Goal: Information Seeking & Learning: Learn about a topic

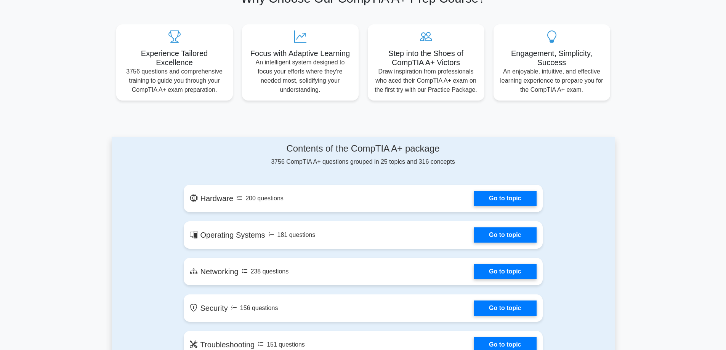
scroll to position [305, 0]
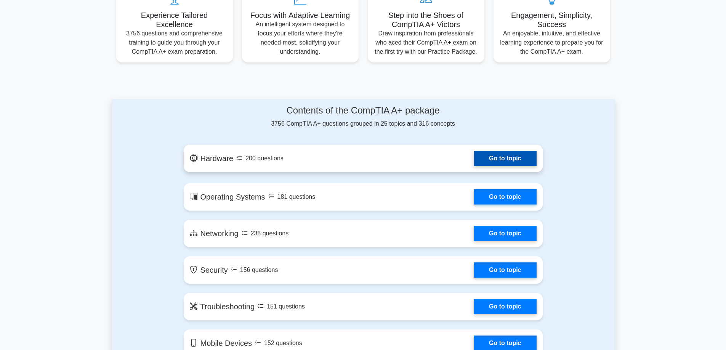
click at [498, 156] on link "Go to topic" at bounding box center [504, 158] width 62 height 15
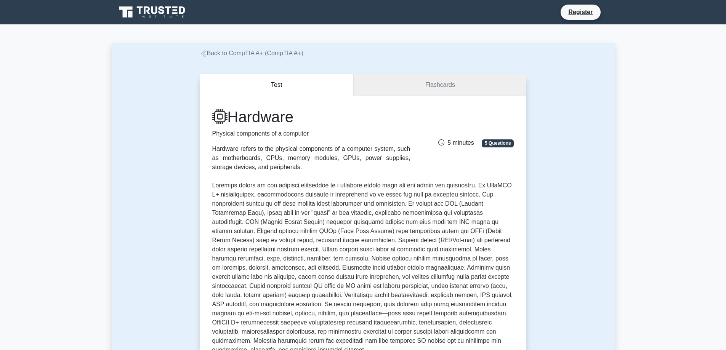
click at [417, 90] on link "Flashcards" at bounding box center [439, 85] width 172 height 22
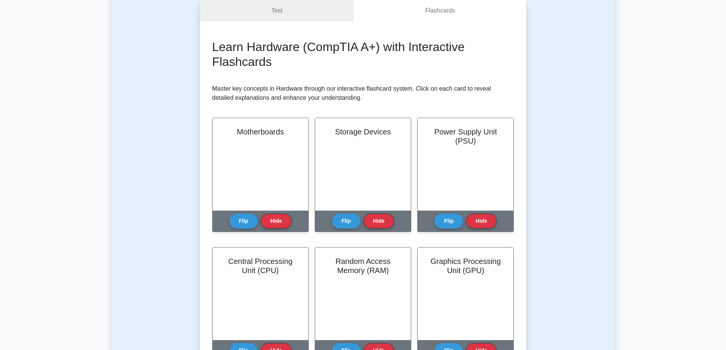
scroll to position [76, 0]
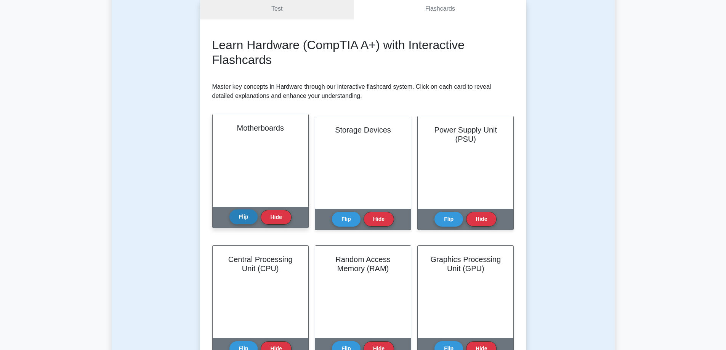
click at [238, 219] on button "Flip" at bounding box center [243, 216] width 29 height 15
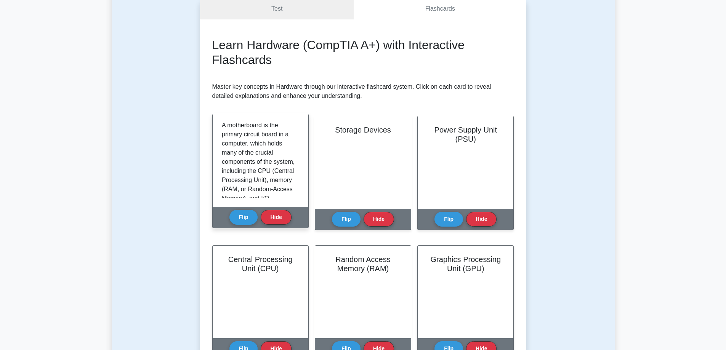
scroll to position [0, 0]
click at [249, 214] on button "Flip" at bounding box center [243, 216] width 29 height 15
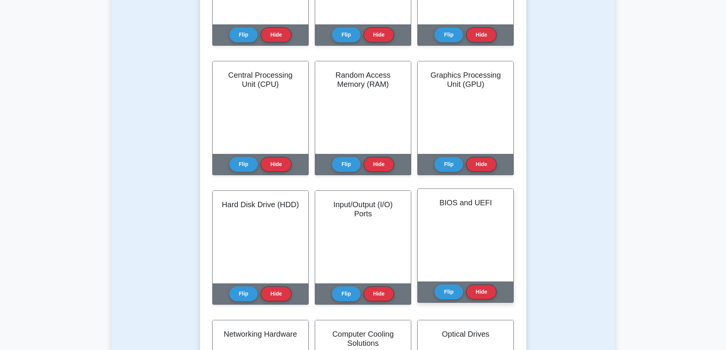
scroll to position [267, 0]
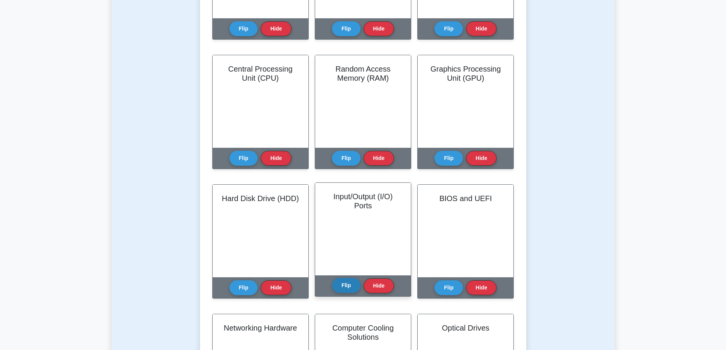
click at [341, 288] on button "Flip" at bounding box center [346, 285] width 29 height 15
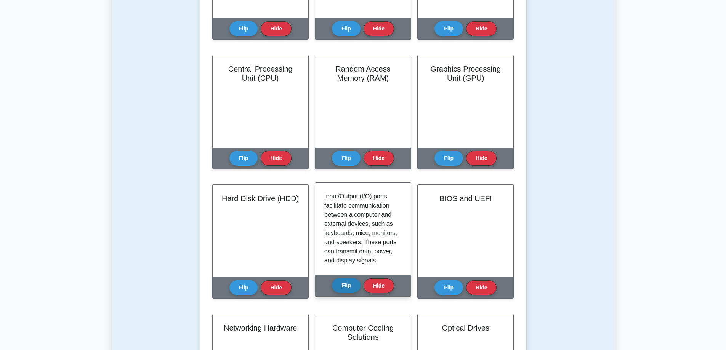
click at [346, 291] on button "Flip" at bounding box center [346, 285] width 29 height 15
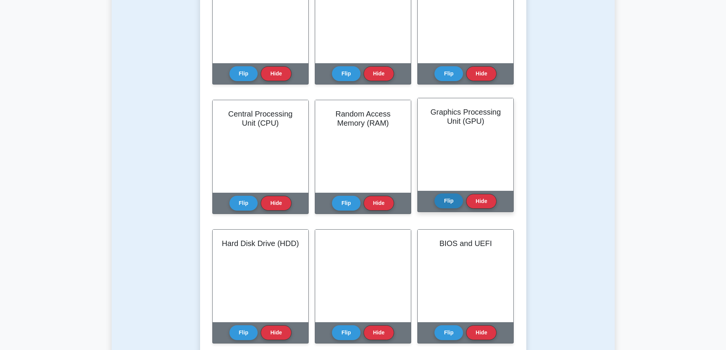
scroll to position [0, 0]
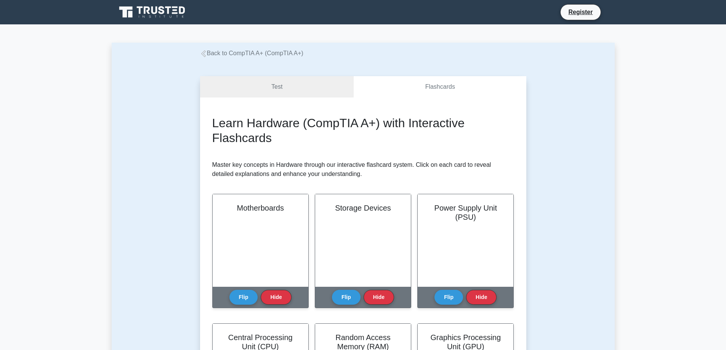
click at [203, 53] on icon at bounding box center [203, 53] width 5 height 7
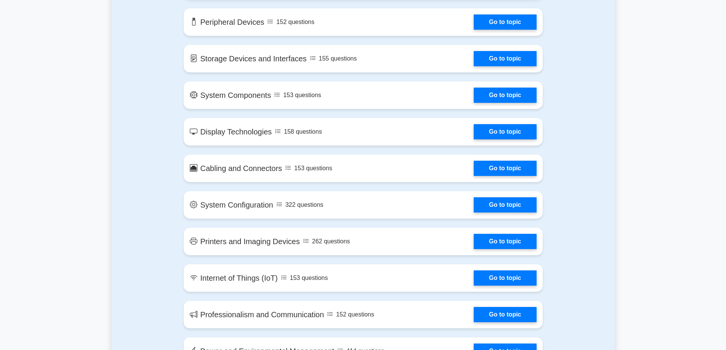
scroll to position [838, 0]
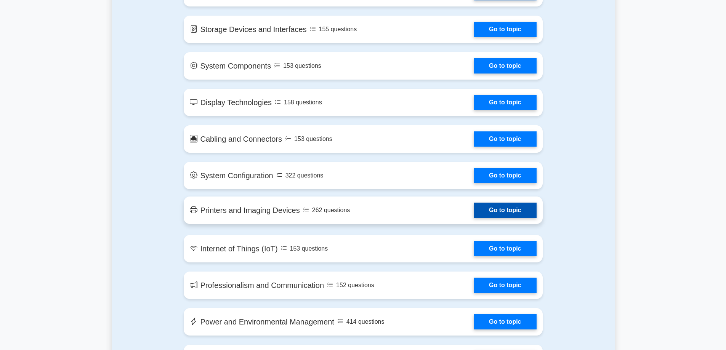
click at [473, 213] on link "Go to topic" at bounding box center [504, 210] width 62 height 15
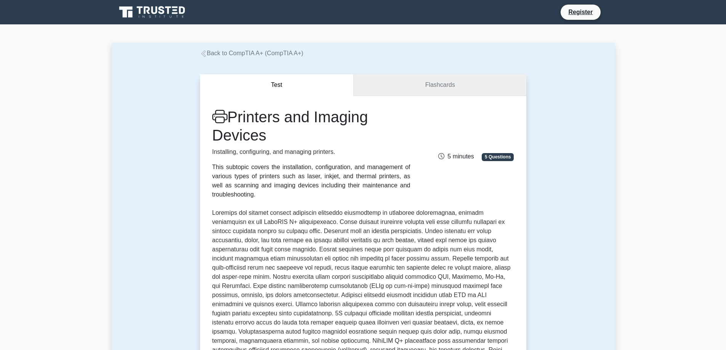
click at [439, 88] on link "Flashcards" at bounding box center [439, 85] width 172 height 22
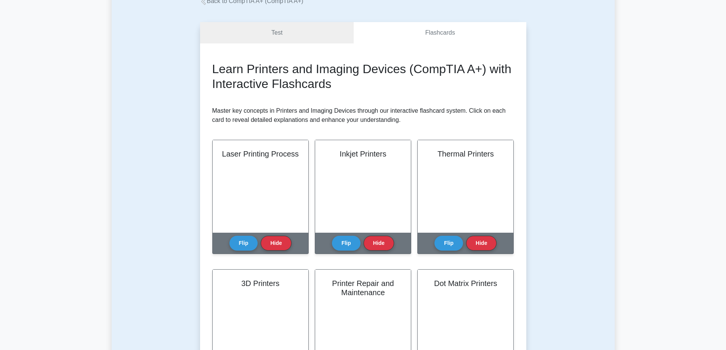
scroll to position [76, 0]
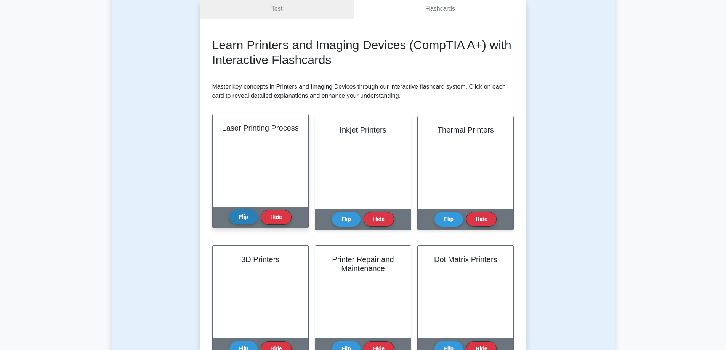
click at [242, 216] on button "Flip" at bounding box center [243, 216] width 29 height 15
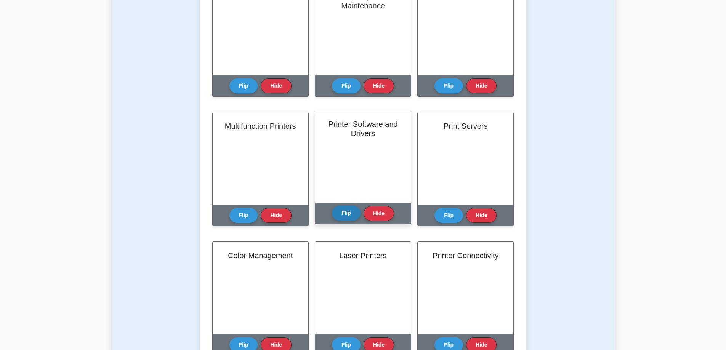
scroll to position [343, 0]
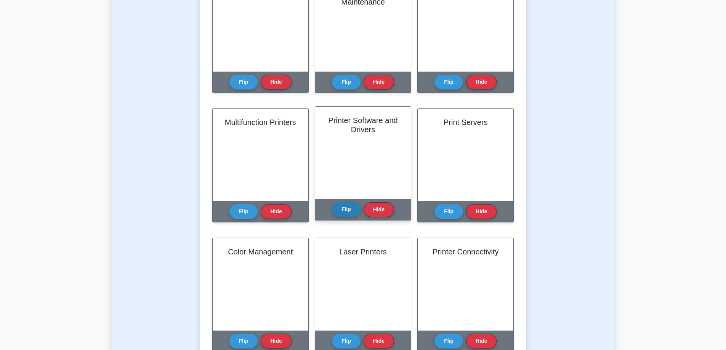
click at [342, 208] on button "Flip" at bounding box center [346, 209] width 29 height 15
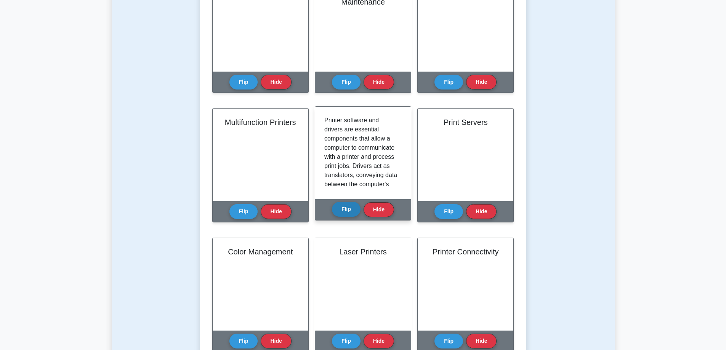
click at [344, 203] on button "Flip" at bounding box center [346, 209] width 29 height 15
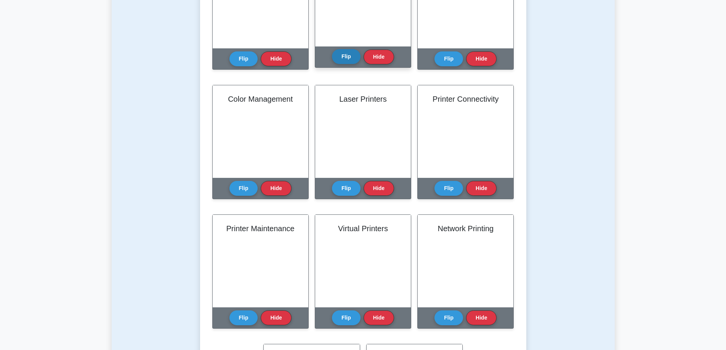
scroll to position [495, 0]
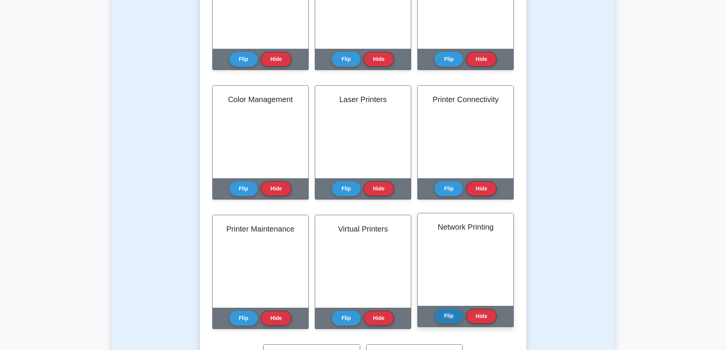
click at [454, 322] on button "Flip" at bounding box center [448, 316] width 29 height 15
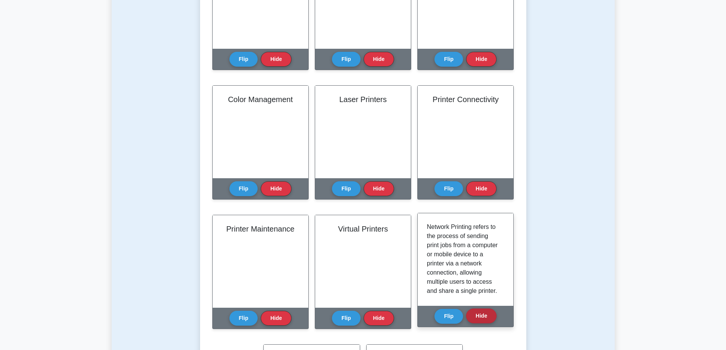
click at [480, 312] on button "Hide" at bounding box center [481, 316] width 30 height 15
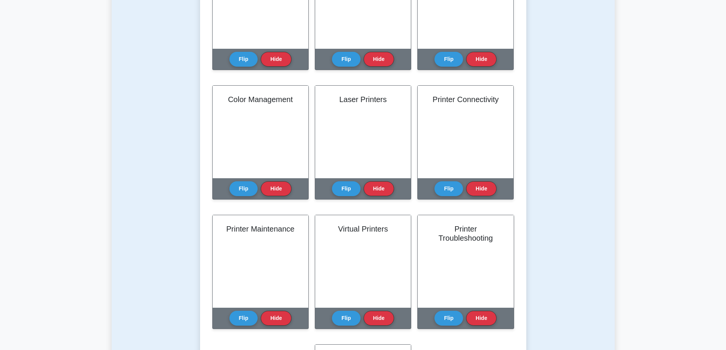
click at [479, 312] on button "Hide" at bounding box center [481, 318] width 30 height 15
click at [479, 312] on button "Hide" at bounding box center [481, 316] width 30 height 15
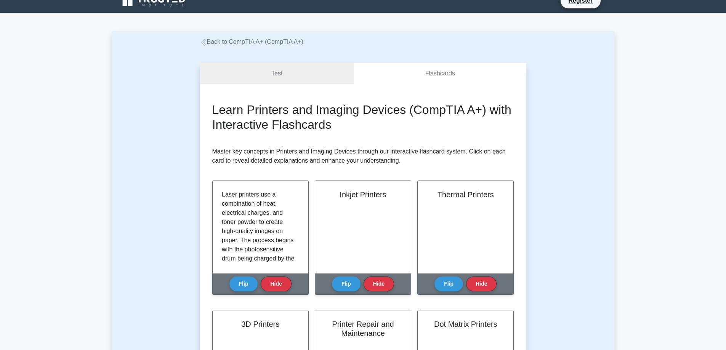
scroll to position [0, 0]
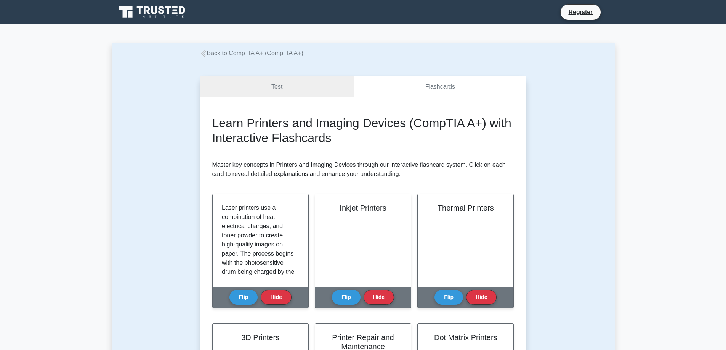
click at [206, 53] on icon at bounding box center [203, 53] width 7 height 7
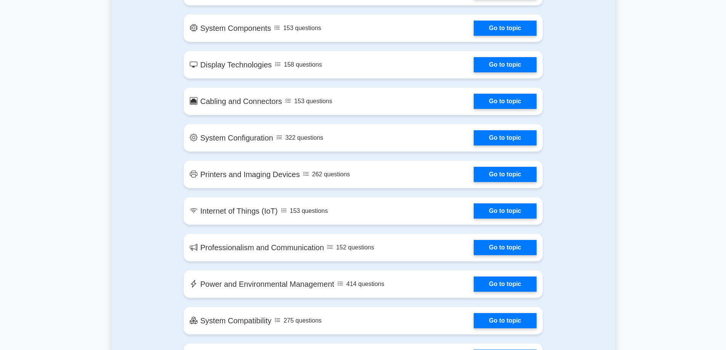
scroll to position [876, 0]
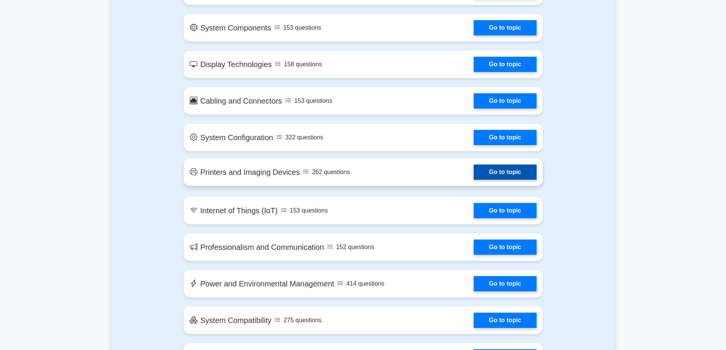
click at [473, 175] on link "Go to topic" at bounding box center [504, 172] width 62 height 15
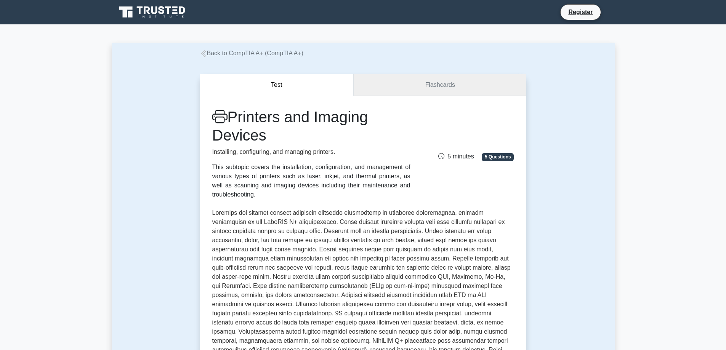
click at [445, 83] on link "Flashcards" at bounding box center [439, 85] width 172 height 22
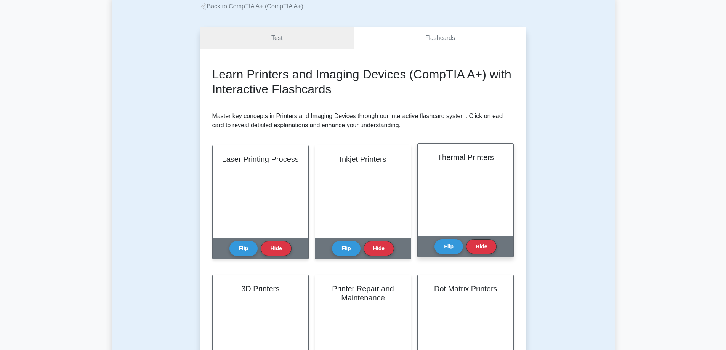
scroll to position [38, 0]
